Goal: Task Accomplishment & Management: Complete application form

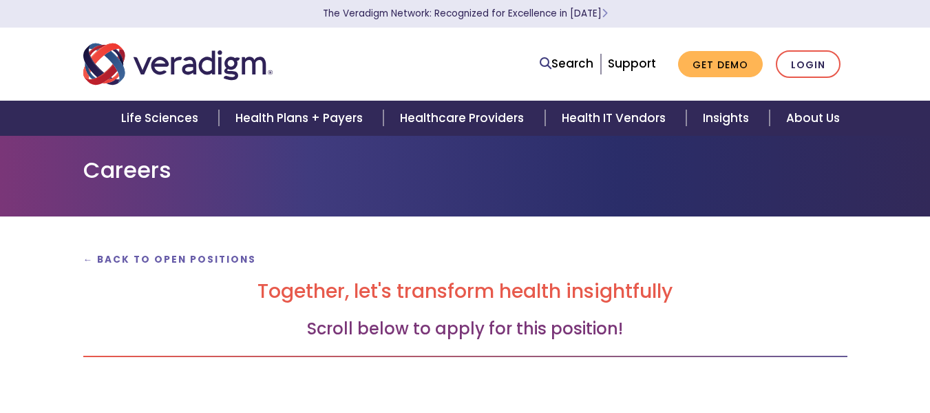
drag, startPoint x: 24, startPoint y: 302, endPoint x: 65, endPoint y: 304, distance: 40.7
click at [24, 302] on div "← Back to Open Positions Together, let's transform health insightfully Scroll b…" at bounding box center [465, 330] width 930 height 229
drag, startPoint x: 930, startPoint y: 129, endPoint x: 940, endPoint y: 198, distance: 70.3
click at [930, 208] on html "Consent Details [#IABV2SETTINGS#] About This website uses cookies This website …" at bounding box center [465, 206] width 930 height 413
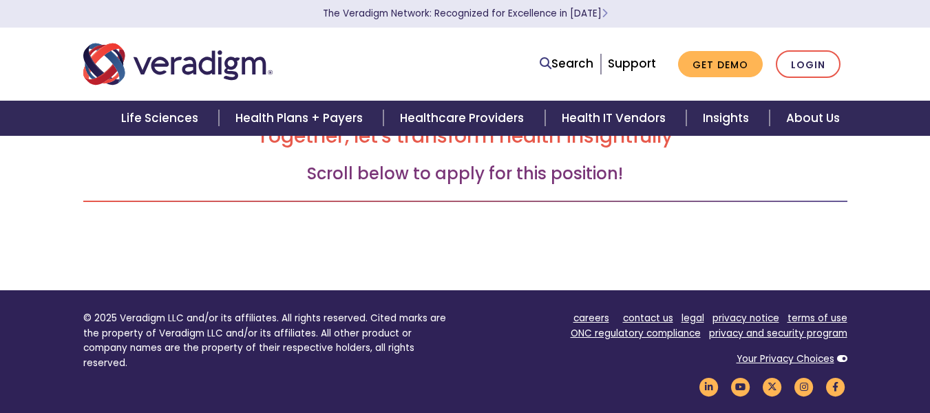
scroll to position [151, 0]
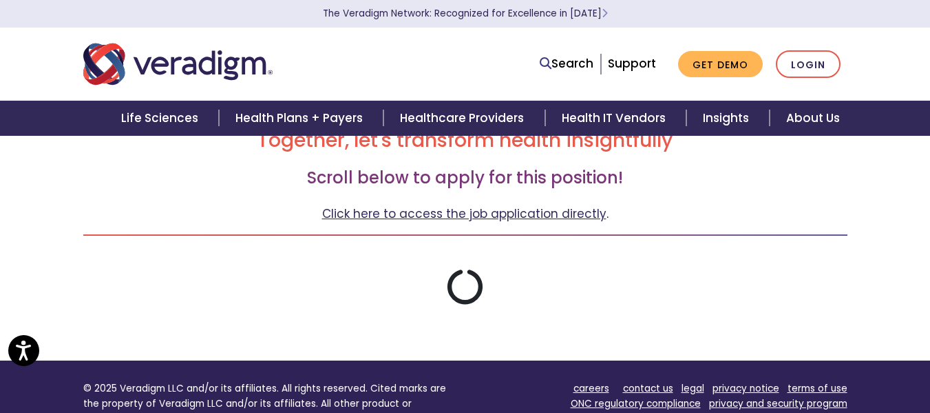
drag, startPoint x: 0, startPoint y: 0, endPoint x: 419, endPoint y: 217, distance: 472.2
click at [419, 217] on link "Click here to access the job application directly" at bounding box center [464, 213] width 284 height 17
